Goal: Task Accomplishment & Management: Manage account settings

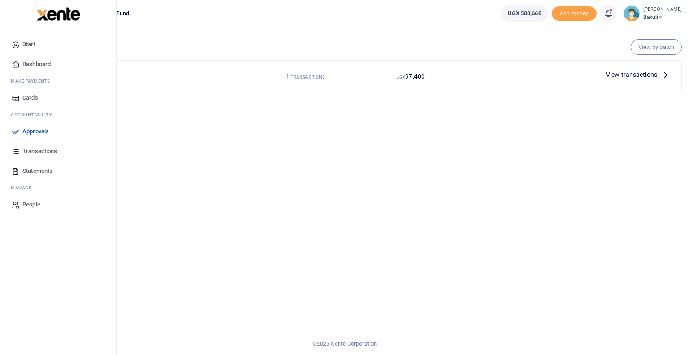
click at [15, 132] on icon at bounding box center [16, 131] width 8 height 8
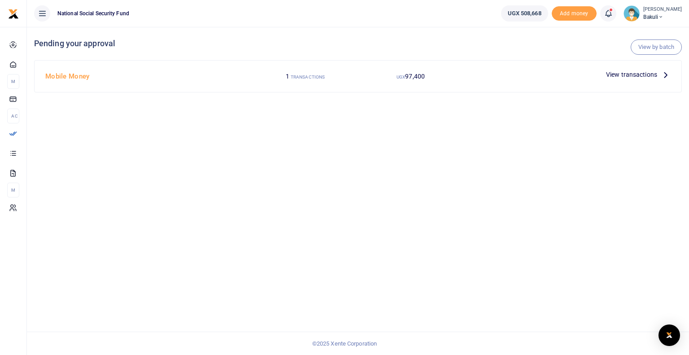
click at [641, 74] on span "View transactions" at bounding box center [631, 75] width 51 height 10
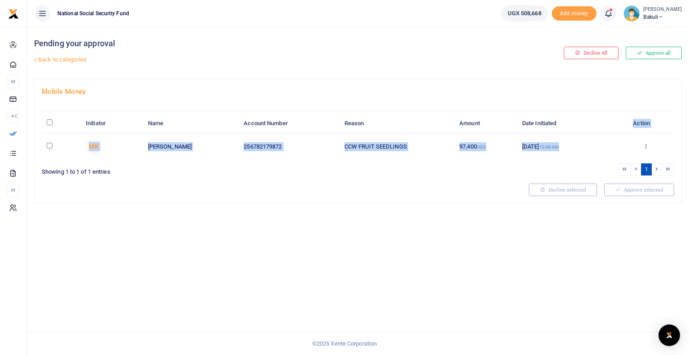
drag, startPoint x: 646, startPoint y: 147, endPoint x: 589, endPoint y: 132, distance: 59.3
click at [589, 132] on table "Initiator Name Account Number Reason Amount Date Initiated Action MK Emmanuel K…" at bounding box center [358, 136] width 633 height 45
click at [648, 145] on icon at bounding box center [646, 146] width 6 height 6
click at [611, 180] on link "Decline" at bounding box center [613, 181] width 71 height 13
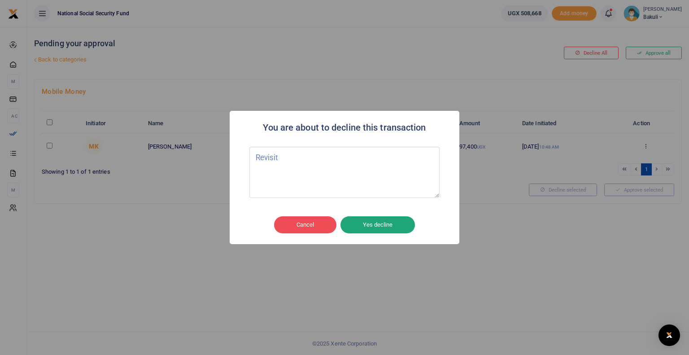
type textarea "Revisit"
click at [377, 228] on button "Yes decline" at bounding box center [378, 224] width 75 height 17
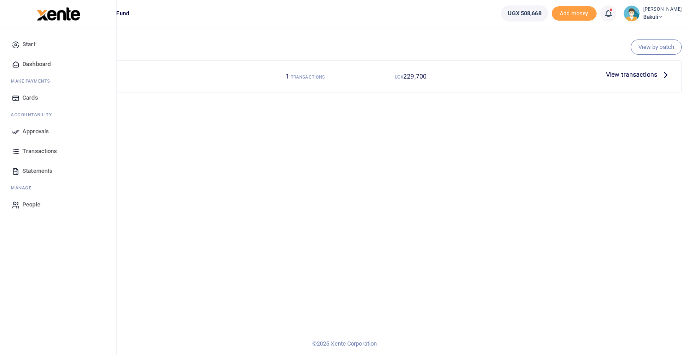
click at [22, 151] on span "Transactions" at bounding box center [39, 151] width 35 height 9
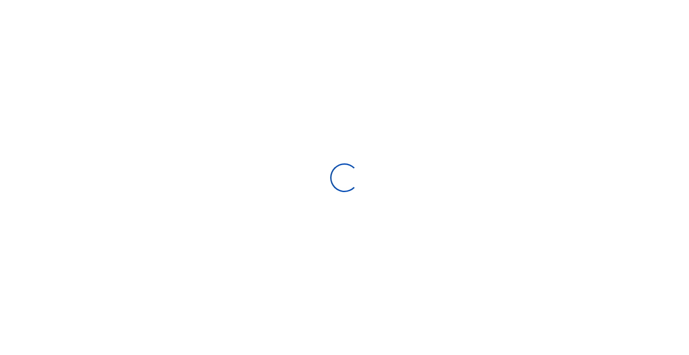
select select
type input "09/04/2025 - 10/03/2025"
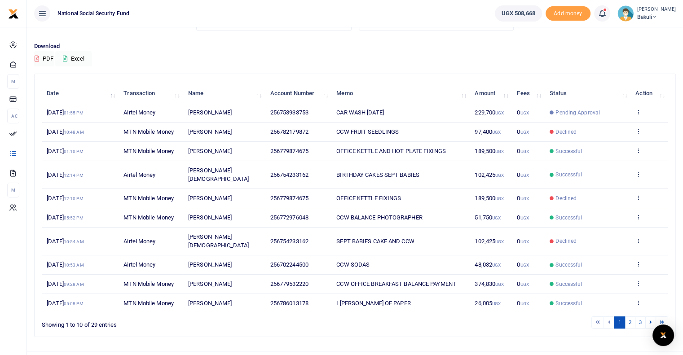
scroll to position [56, 0]
click at [630, 316] on link "2" at bounding box center [629, 322] width 11 height 12
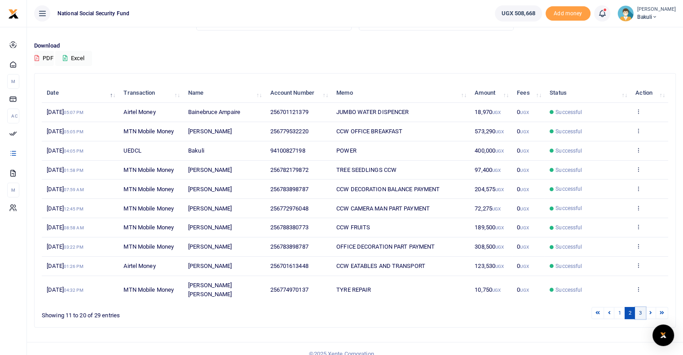
click at [637, 307] on link "3" at bounding box center [640, 313] width 11 height 12
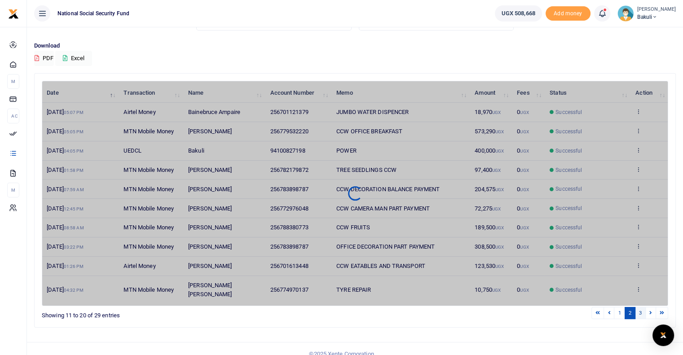
scroll to position [37, 0]
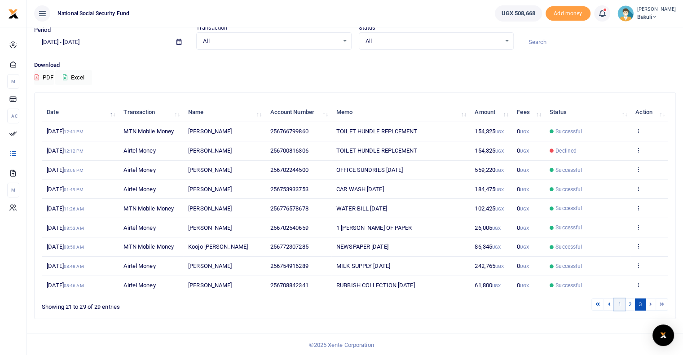
click at [620, 301] on link "1" at bounding box center [619, 304] width 11 height 12
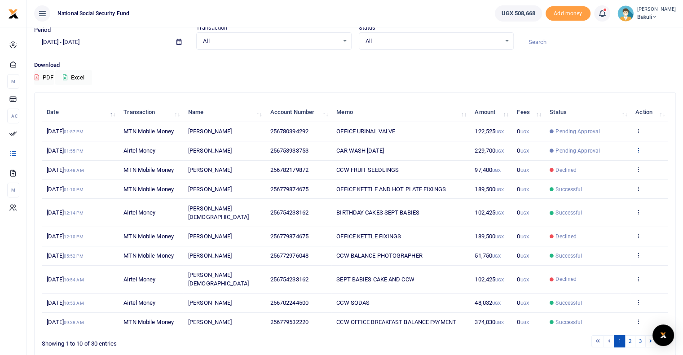
click at [637, 150] on icon at bounding box center [638, 150] width 6 height 6
click at [395, 73] on div "Download PDF Excel" at bounding box center [354, 73] width 641 height 25
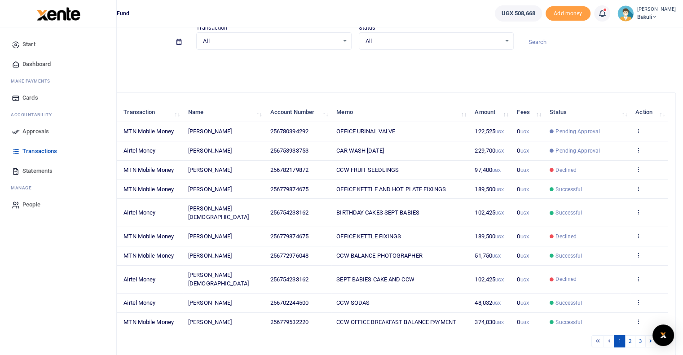
click at [20, 133] on icon at bounding box center [16, 131] width 8 height 8
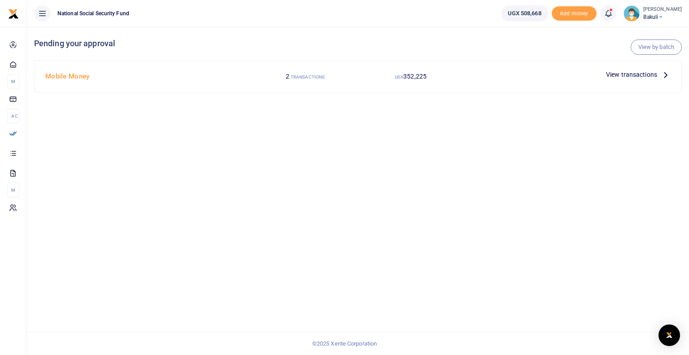
click at [630, 74] on span "View transactions" at bounding box center [631, 75] width 51 height 10
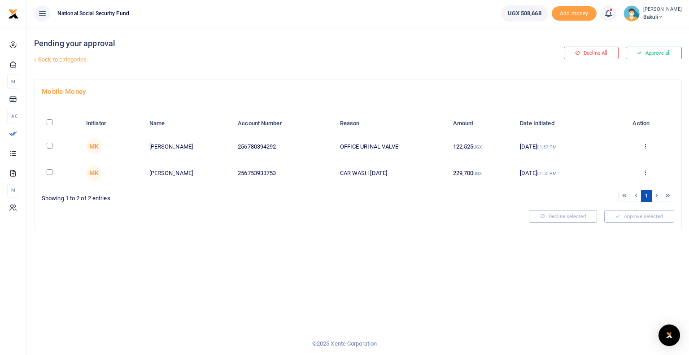
click at [645, 172] on icon at bounding box center [646, 172] width 6 height 6
click at [607, 186] on link "Approve" at bounding box center [613, 187] width 71 height 13
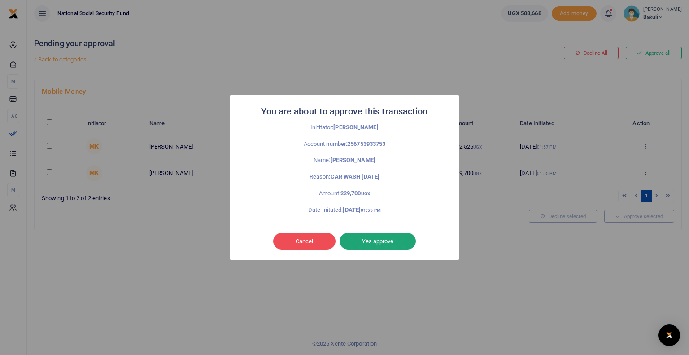
click at [377, 242] on button "Yes approve" at bounding box center [378, 241] width 76 height 17
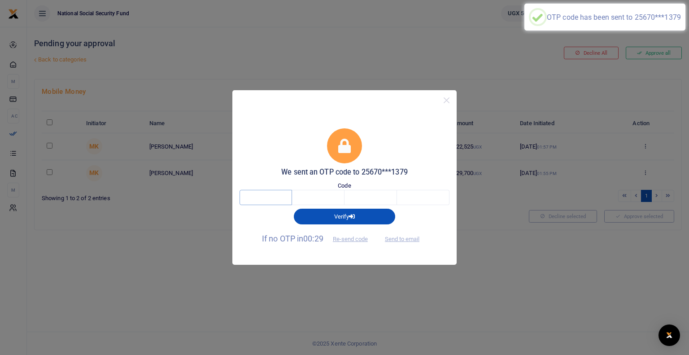
click at [258, 195] on input "text" at bounding box center [266, 197] width 53 height 15
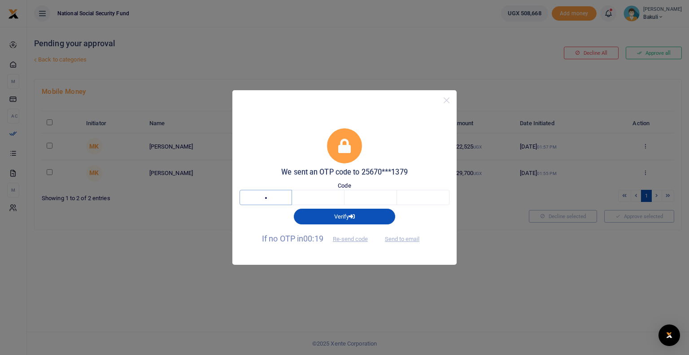
type input "5"
type input "3"
type input "8"
type input "0"
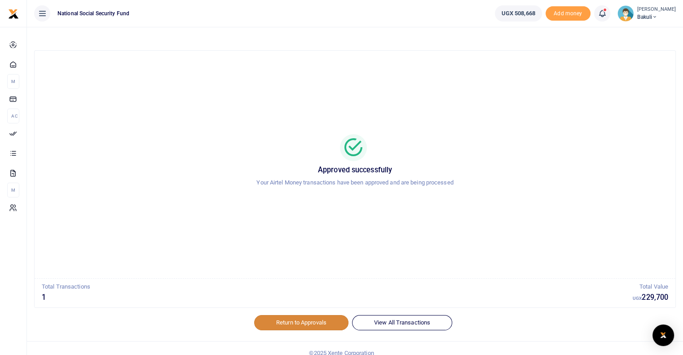
click at [306, 321] on link "Return to Approvals" at bounding box center [301, 322] width 94 height 15
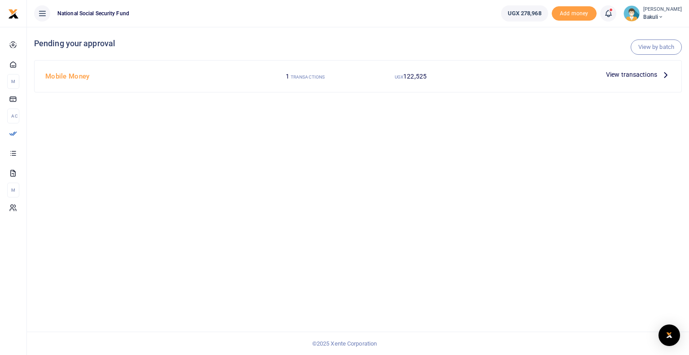
click at [656, 78] on span "View transactions" at bounding box center [631, 75] width 51 height 10
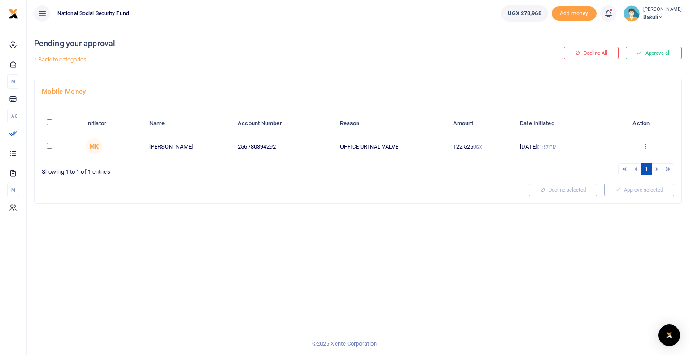
click at [646, 146] on icon at bounding box center [646, 146] width 6 height 6
click at [607, 163] on link "Approve" at bounding box center [613, 160] width 71 height 13
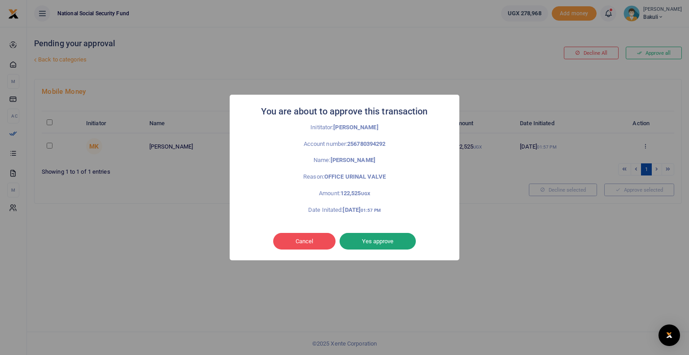
click at [364, 241] on button "Yes approve" at bounding box center [378, 241] width 76 height 17
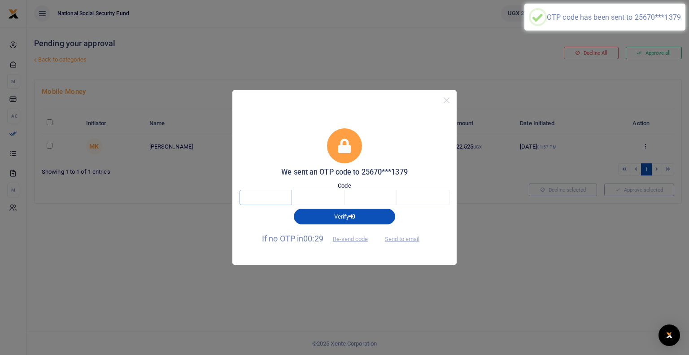
click at [257, 195] on input "text" at bounding box center [266, 197] width 53 height 15
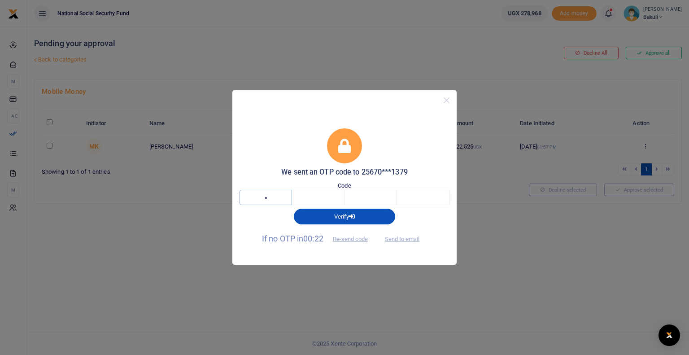
type input "3"
type input "5"
type input "4"
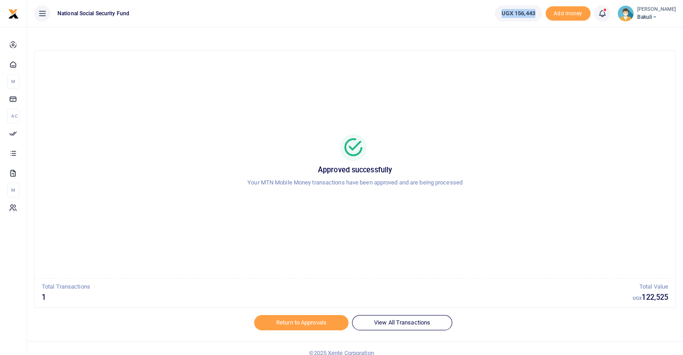
drag, startPoint x: 546, startPoint y: 14, endPoint x: 503, endPoint y: 16, distance: 43.6
click at [503, 16] on link "UGX 156,443" at bounding box center [518, 13] width 47 height 16
copy span "UGX 156,443"
click at [232, 129] on div "Approved successfully Your MTN Mobile Money transactions have been approved and…" at bounding box center [354, 164] width 619 height 213
copy span "UGX 156,443"
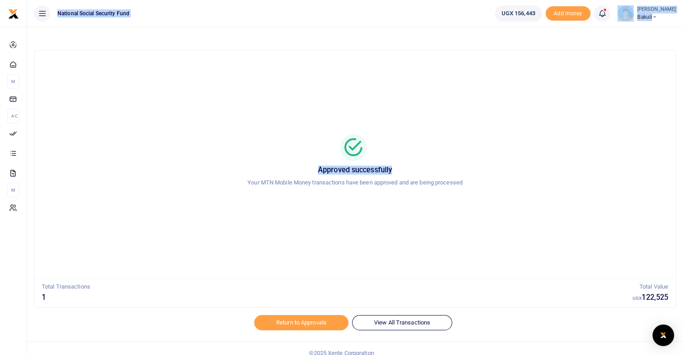
drag, startPoint x: 545, startPoint y: 12, endPoint x: 417, endPoint y: 216, distance: 240.4
click at [417, 216] on body "Start Dashboard M ake Payments Cards Ac countability Approvals Transactions Sta…" at bounding box center [341, 182] width 683 height 364
